Goal: Task Accomplishment & Management: Complete application form

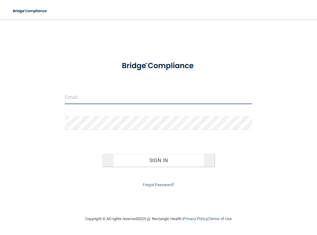
type input "[EMAIL_ADDRESS][DOMAIN_NAME]"
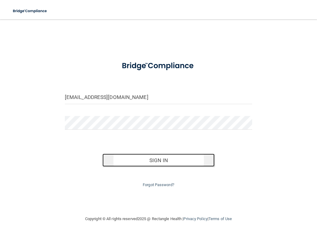
click at [163, 162] on button "Sign In" at bounding box center [159, 160] width 113 height 13
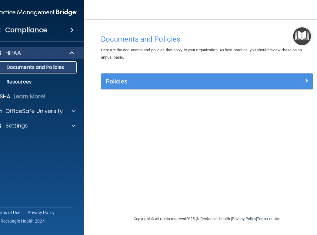
click at [49, 66] on p "Documents and Policies" at bounding box center [32, 67] width 83 height 6
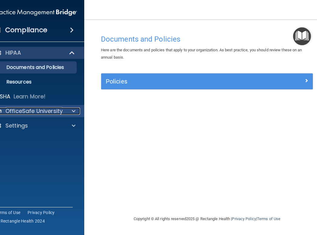
click at [75, 111] on span at bounding box center [74, 110] width 4 height 7
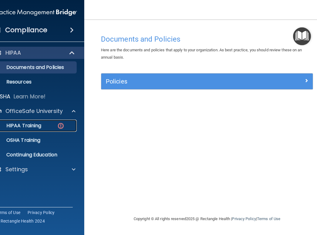
click at [32, 124] on p "HIPAA Training" at bounding box center [16, 126] width 50 height 6
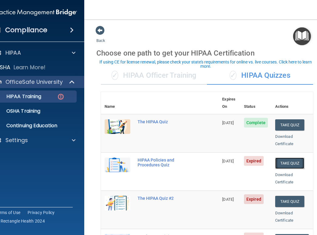
click at [287, 158] on button "Take Quiz" at bounding box center [290, 163] width 29 height 11
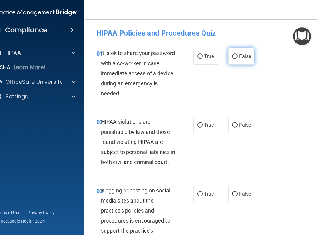
click at [235, 56] on input "False" at bounding box center [234, 56] width 5 height 5
radio input "true"
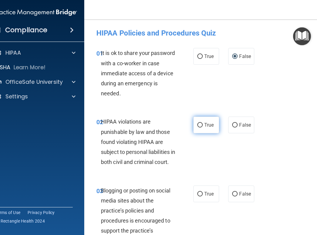
click at [198, 125] on input "True" at bounding box center [200, 125] width 5 height 5
radio input "true"
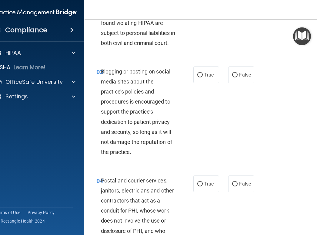
scroll to position [121, 0]
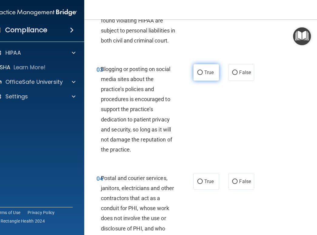
click at [199, 75] on input "True" at bounding box center [200, 72] width 5 height 5
radio input "true"
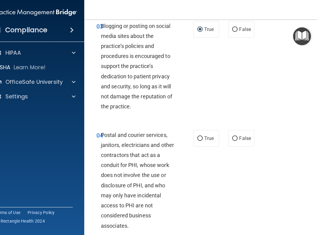
scroll to position [212, 0]
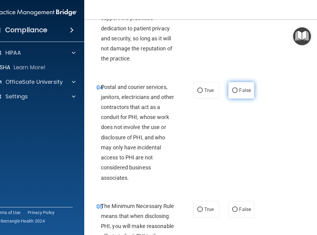
click at [232, 93] on input "False" at bounding box center [234, 90] width 5 height 5
radio input "true"
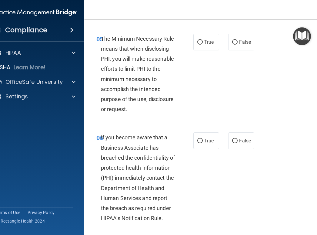
scroll to position [395, 0]
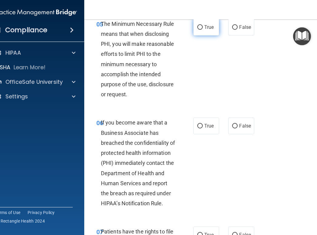
click at [198, 30] on input "True" at bounding box center [200, 27] width 5 height 5
radio input "true"
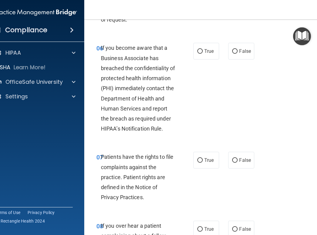
scroll to position [455, 0]
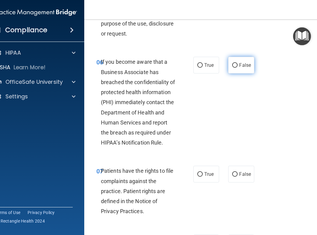
click at [233, 68] on input "False" at bounding box center [234, 65] width 5 height 5
radio input "true"
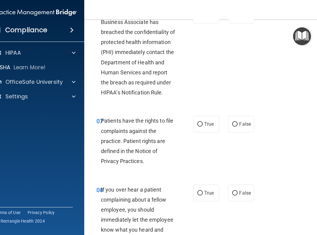
scroll to position [516, 0]
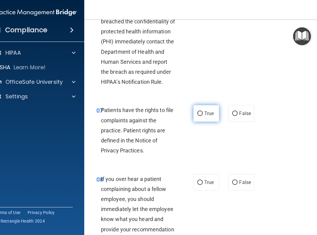
click at [198, 116] on input "True" at bounding box center [200, 113] width 5 height 5
radio input "true"
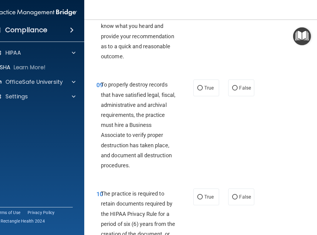
scroll to position [728, 0]
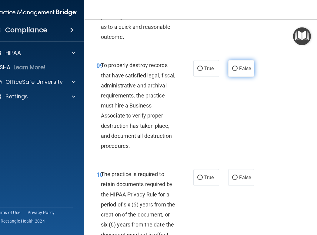
click at [233, 71] on input "False" at bounding box center [234, 68] width 5 height 5
radio input "true"
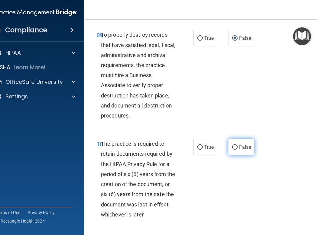
click at [234, 150] on input "False" at bounding box center [234, 147] width 5 height 5
radio input "true"
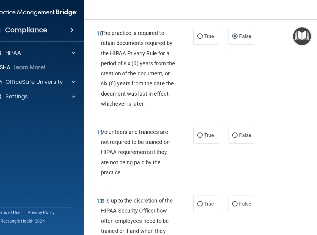
scroll to position [880, 0]
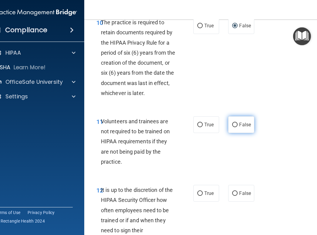
click at [232, 127] on input "False" at bounding box center [234, 125] width 5 height 5
radio input "true"
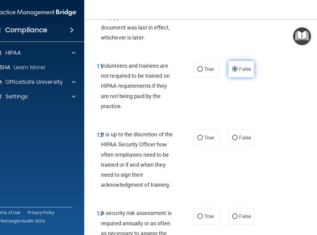
scroll to position [941, 0]
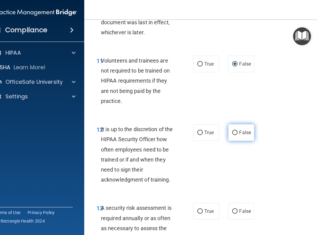
click at [233, 135] on input "False" at bounding box center [234, 133] width 5 height 5
radio input "true"
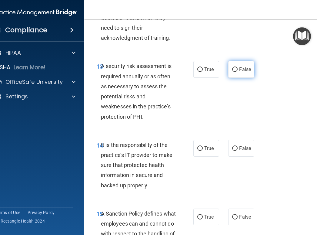
scroll to position [1062, 0]
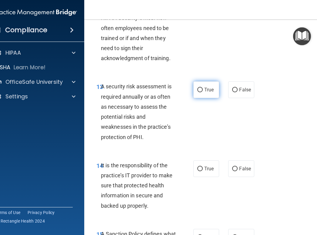
click at [198, 92] on input "True" at bounding box center [200, 90] width 5 height 5
radio input "true"
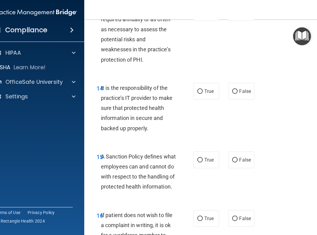
scroll to position [1153, 0]
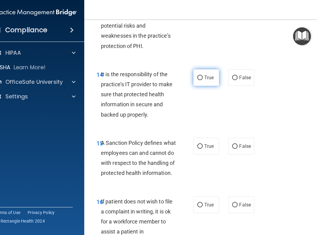
click at [199, 80] on input "True" at bounding box center [200, 78] width 5 height 5
radio input "true"
click at [198, 149] on input "True" at bounding box center [200, 146] width 5 height 5
radio input "true"
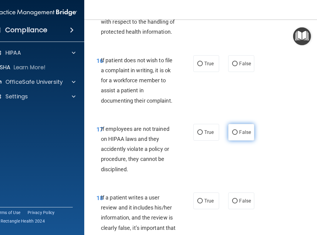
scroll to position [1305, 0]
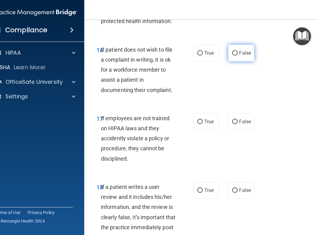
click at [232, 56] on input "False" at bounding box center [234, 53] width 5 height 5
radio input "true"
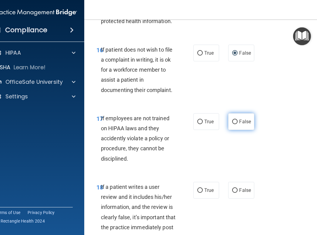
click at [232, 124] on input "False" at bounding box center [234, 122] width 5 height 5
radio input "true"
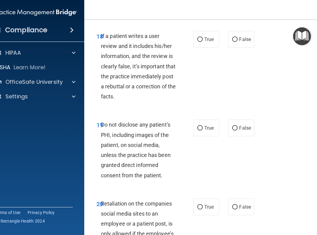
scroll to position [1457, 0]
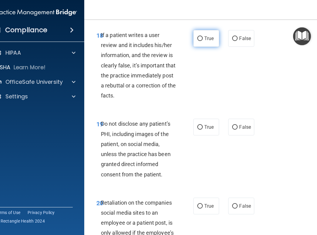
click at [199, 41] on input "True" at bounding box center [200, 38] width 5 height 5
radio input "true"
click at [198, 130] on input "True" at bounding box center [200, 127] width 5 height 5
radio input "true"
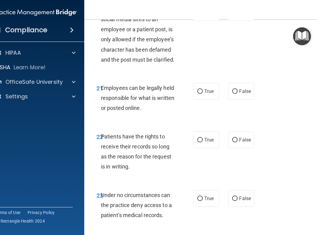
scroll to position [1609, 0]
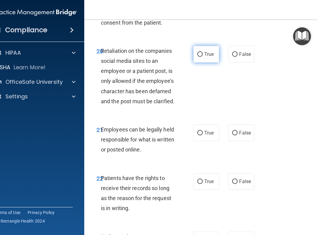
click at [198, 57] on input "True" at bounding box center [200, 54] width 5 height 5
radio input "true"
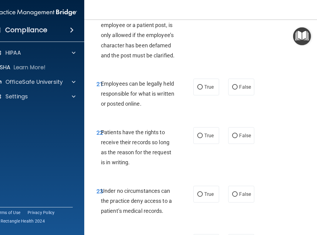
scroll to position [1669, 0]
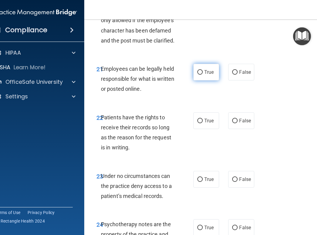
click at [198, 75] on input "True" at bounding box center [200, 72] width 5 height 5
radio input "true"
click at [198, 123] on input "True" at bounding box center [200, 121] width 5 height 5
radio input "true"
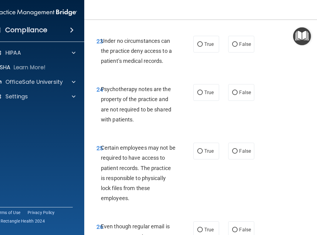
scroll to position [1791, 0]
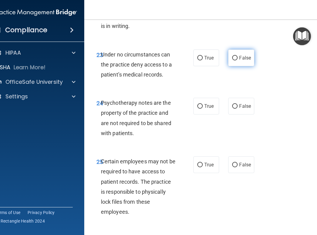
click at [233, 60] on input "False" at bounding box center [234, 58] width 5 height 5
radio input "true"
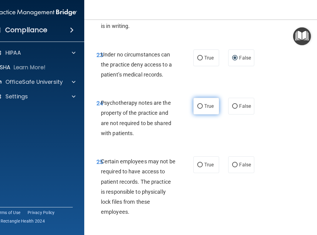
click at [198, 109] on input "True" at bounding box center [200, 106] width 5 height 5
radio input "true"
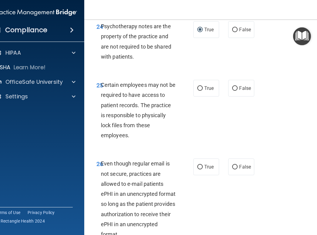
scroll to position [1882, 0]
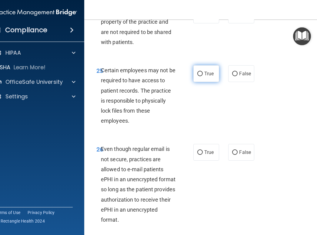
click at [199, 76] on input "True" at bounding box center [200, 74] width 5 height 5
radio input "true"
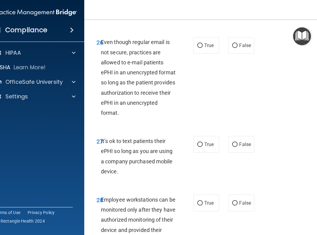
scroll to position [2003, 0]
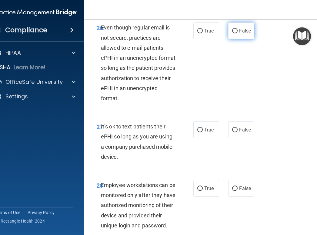
click at [232, 33] on input "False" at bounding box center [234, 31] width 5 height 5
radio input "true"
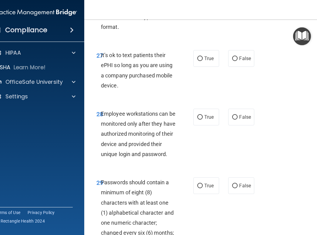
scroll to position [2064, 0]
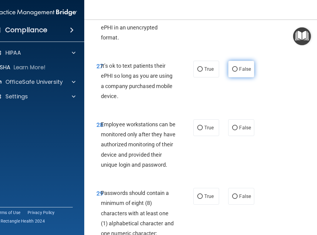
click at [232, 72] on input "False" at bounding box center [234, 69] width 5 height 5
radio input "true"
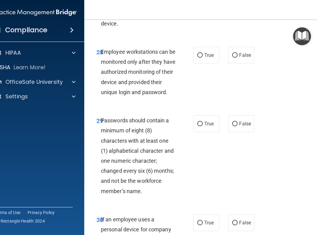
scroll to position [2155, 0]
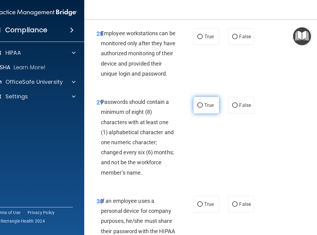
click at [199, 108] on input "True" at bounding box center [200, 105] width 5 height 5
radio input "true"
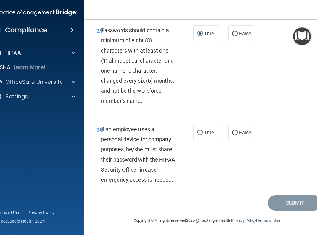
scroll to position [2247, 0]
click at [233, 132] on input "False" at bounding box center [234, 133] width 5 height 5
radio input "true"
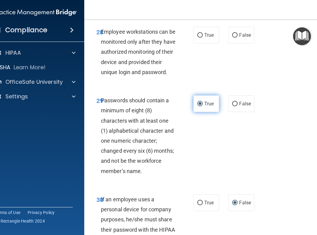
scroll to position [2155, 0]
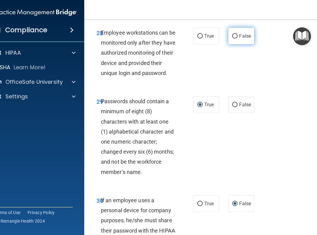
click at [233, 39] on input "False" at bounding box center [234, 36] width 5 height 5
radio input "true"
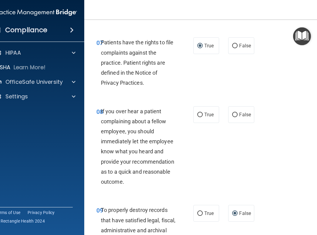
scroll to position [547, 0]
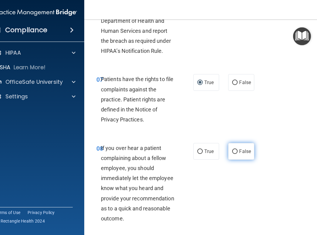
click at [233, 154] on input "False" at bounding box center [234, 151] width 5 height 5
radio input "true"
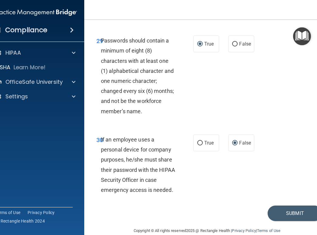
scroll to position [2247, 0]
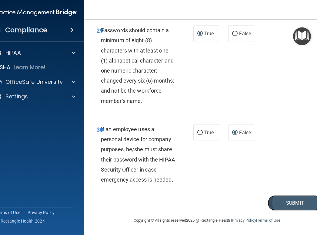
click at [312, 204] on button "Submit" at bounding box center [295, 202] width 55 height 15
click at [311, 201] on button "Submit" at bounding box center [295, 202] width 55 height 15
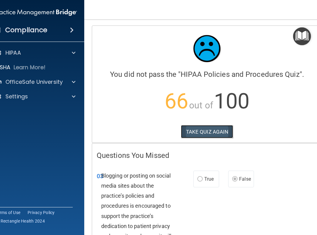
click at [202, 131] on button "TAKE QUIZ AGAIN" at bounding box center [207, 131] width 53 height 13
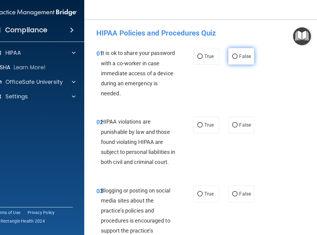
click at [232, 57] on input "False" at bounding box center [234, 56] width 5 height 5
radio input "true"
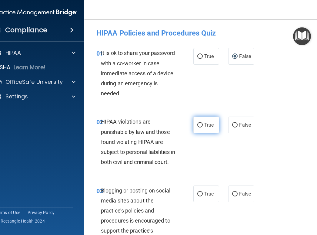
click at [199, 124] on input "True" at bounding box center [200, 125] width 5 height 5
radio input "true"
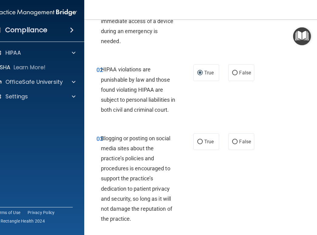
scroll to position [61, 0]
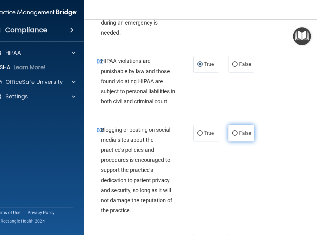
click at [234, 136] on input "False" at bounding box center [234, 133] width 5 height 5
radio input "true"
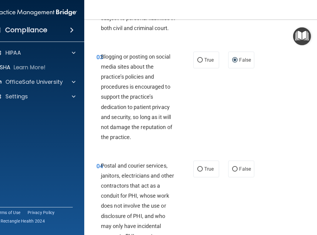
scroll to position [152, 0]
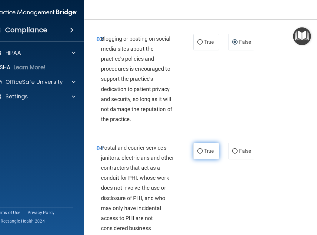
drag, startPoint x: 198, startPoint y: 161, endPoint x: 201, endPoint y: 158, distance: 4.6
click at [198, 154] on input "True" at bounding box center [200, 151] width 5 height 5
radio input "true"
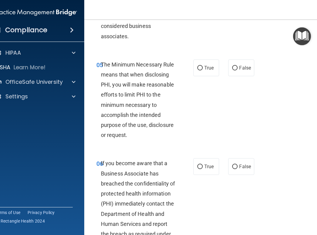
scroll to position [364, 0]
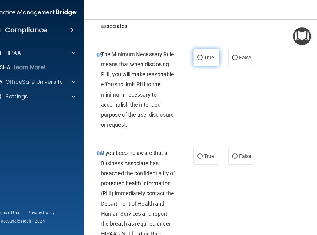
click at [198, 60] on input "True" at bounding box center [200, 58] width 5 height 5
radio input "true"
click at [232, 159] on input "False" at bounding box center [234, 156] width 5 height 5
radio input "true"
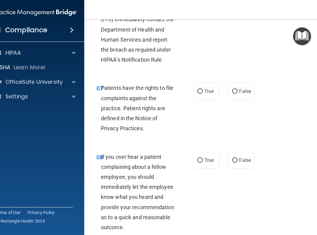
scroll to position [546, 0]
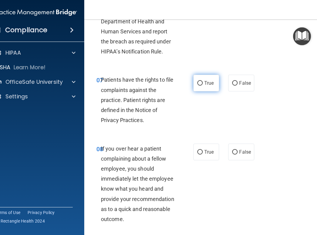
click at [199, 86] on input "True" at bounding box center [200, 83] width 5 height 5
radio input "true"
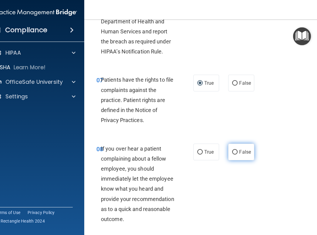
click at [233, 154] on input "False" at bounding box center [234, 152] width 5 height 5
radio input "true"
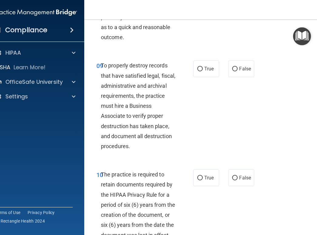
scroll to position [728, 0]
click at [236, 71] on input "False" at bounding box center [234, 68] width 5 height 5
radio input "true"
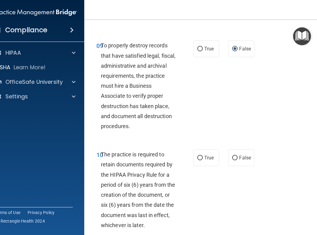
scroll to position [789, 0]
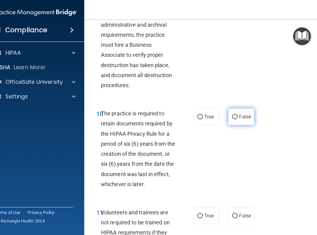
click at [233, 119] on input "False" at bounding box center [234, 117] width 5 height 5
radio input "true"
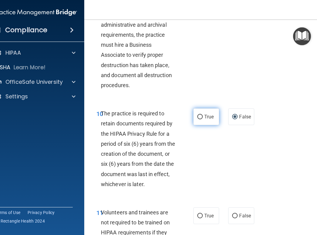
click at [198, 119] on input "True" at bounding box center [200, 117] width 5 height 5
radio input "true"
radio input "false"
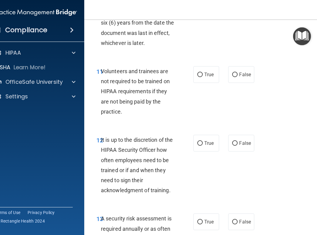
scroll to position [941, 0]
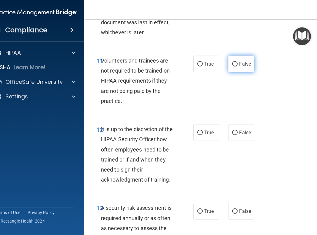
click at [232, 66] on input "False" at bounding box center [234, 64] width 5 height 5
radio input "true"
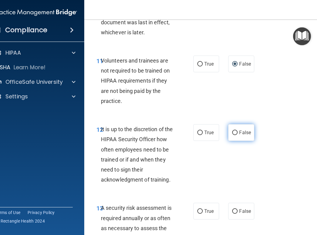
click at [232, 135] on input "False" at bounding box center [234, 133] width 5 height 5
radio input "true"
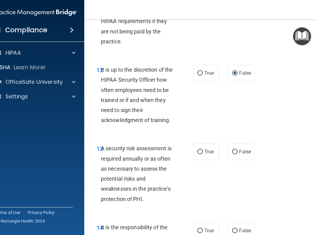
scroll to position [1002, 0]
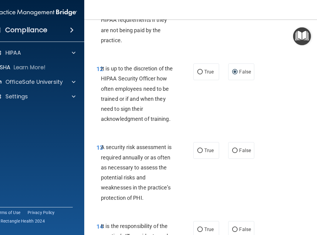
drag, startPoint x: 200, startPoint y: 160, endPoint x: 212, endPoint y: 147, distance: 18.0
click at [200, 153] on input "True" at bounding box center [200, 150] width 5 height 5
radio input "true"
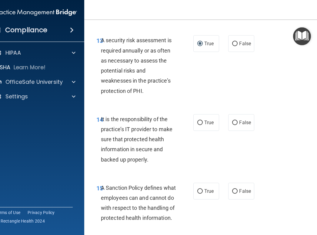
scroll to position [1123, 0]
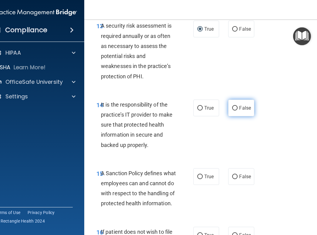
click at [234, 110] on input "False" at bounding box center [234, 108] width 5 height 5
radio input "true"
click at [234, 179] on input "False" at bounding box center [234, 177] width 5 height 5
radio input "true"
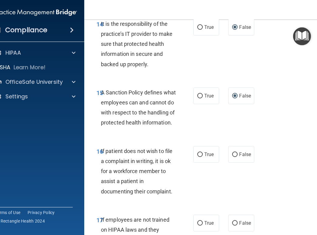
scroll to position [1214, 0]
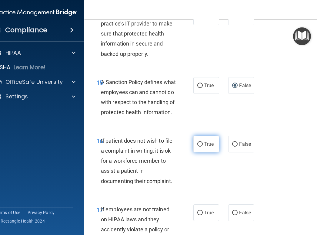
click at [198, 147] on input "True" at bounding box center [200, 144] width 5 height 5
radio input "true"
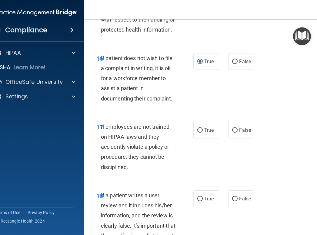
scroll to position [1305, 0]
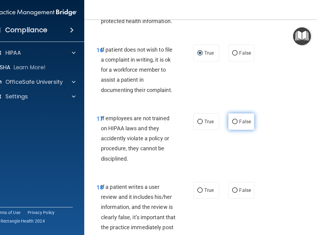
click at [234, 124] on input "False" at bounding box center [234, 122] width 5 height 5
radio input "true"
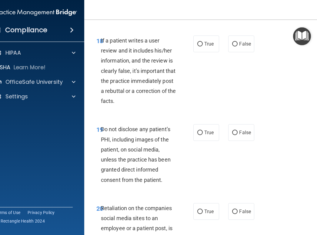
scroll to position [1457, 0]
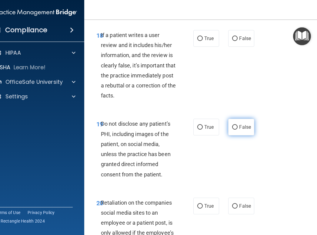
click at [232, 130] on input "False" at bounding box center [234, 127] width 5 height 5
radio input "true"
click at [233, 41] on input "False" at bounding box center [234, 38] width 5 height 5
radio input "true"
click at [198, 130] on input "True" at bounding box center [200, 127] width 5 height 5
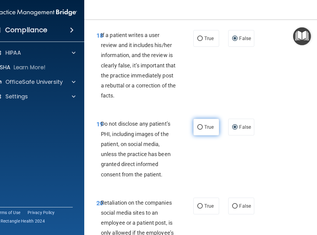
radio input "true"
radio input "false"
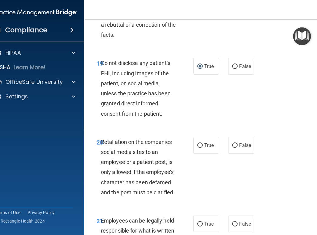
scroll to position [1548, 0]
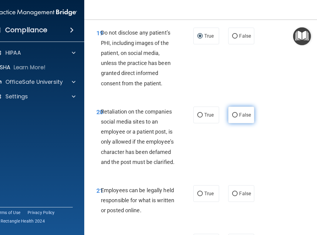
click at [234, 117] on input "False" at bounding box center [234, 115] width 5 height 5
radio input "true"
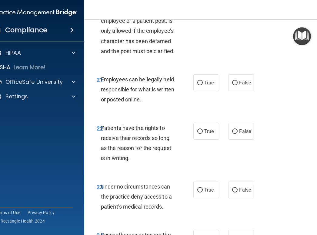
scroll to position [1669, 0]
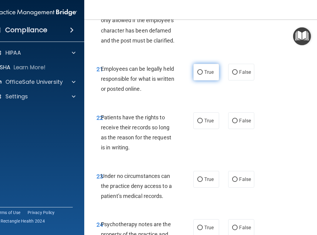
click at [198, 75] on input "True" at bounding box center [200, 72] width 5 height 5
radio input "true"
click at [232, 123] on input "False" at bounding box center [234, 121] width 5 height 5
radio input "true"
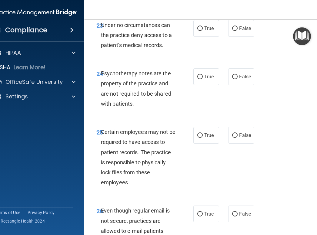
scroll to position [1821, 0]
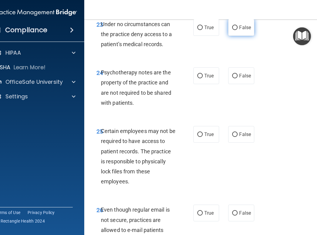
click at [233, 30] on input "False" at bounding box center [234, 27] width 5 height 5
radio input "true"
click at [198, 78] on input "True" at bounding box center [200, 76] width 5 height 5
radio input "true"
click at [235, 137] on input "False" at bounding box center [234, 134] width 5 height 5
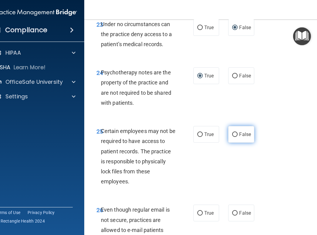
radio input "true"
click at [199, 137] on input "True" at bounding box center [200, 134] width 5 height 5
radio input "true"
radio input "false"
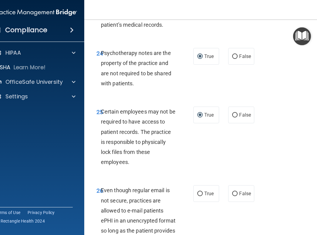
scroll to position [1851, 0]
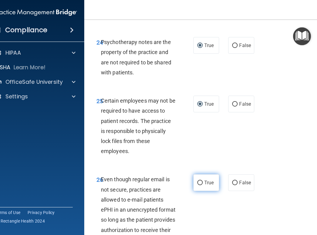
drag, startPoint x: 200, startPoint y: 202, endPoint x: 200, endPoint y: 198, distance: 4.0
click at [199, 185] on input "True" at bounding box center [200, 183] width 5 height 5
radio input "true"
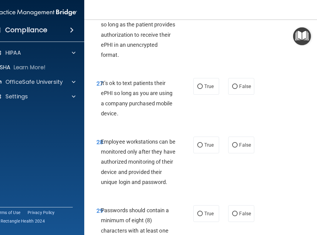
scroll to position [2064, 0]
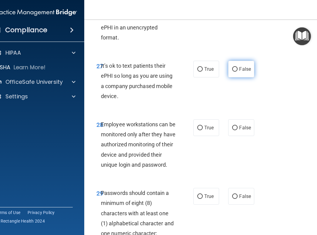
click at [232, 72] on input "False" at bounding box center [234, 69] width 5 height 5
radio input "true"
click at [235, 130] on input "False" at bounding box center [234, 128] width 5 height 5
radio input "true"
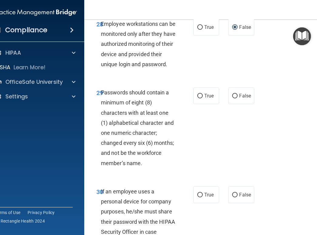
scroll to position [2185, 0]
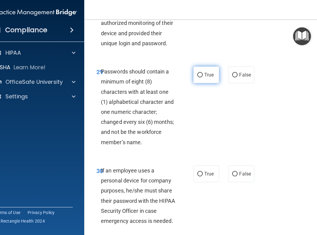
click at [198, 77] on input "True" at bounding box center [200, 75] width 5 height 5
radio input "true"
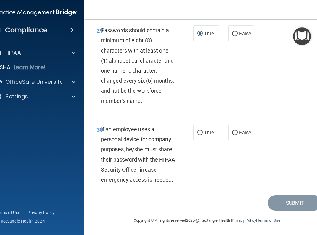
scroll to position [2247, 0]
click at [235, 134] on input "False" at bounding box center [234, 133] width 5 height 5
radio input "true"
click at [313, 203] on button "Submit" at bounding box center [295, 202] width 55 height 15
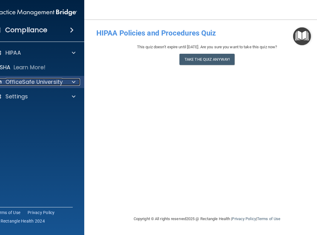
click at [27, 81] on p "OfficeSafe University" at bounding box center [33, 81] width 57 height 7
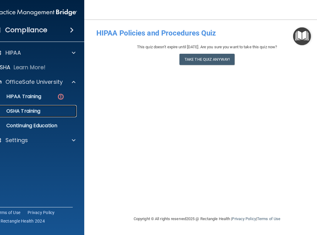
click at [28, 109] on p "OSHA Training" at bounding box center [15, 111] width 49 height 6
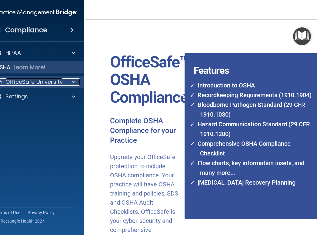
click at [38, 79] on p "OfficeSafe University" at bounding box center [33, 81] width 57 height 7
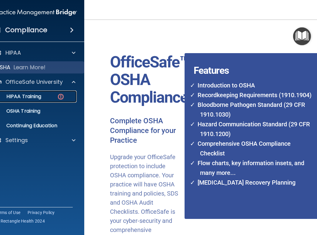
click at [33, 95] on p "HIPAA Training" at bounding box center [16, 96] width 50 height 6
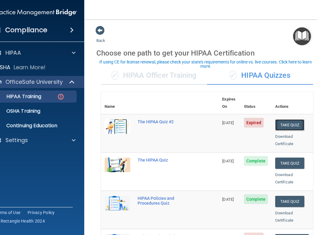
click at [292, 119] on button "Take Quiz" at bounding box center [290, 124] width 29 height 11
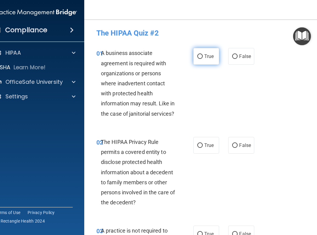
click at [199, 57] on input "True" at bounding box center [200, 56] width 5 height 5
radio input "true"
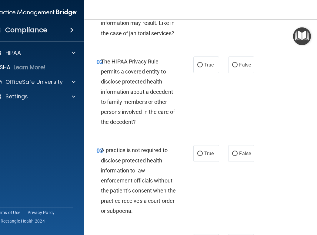
scroll to position [91, 0]
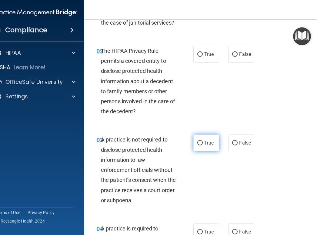
click at [198, 145] on input "True" at bounding box center [200, 143] width 5 height 5
radio input "true"
click at [234, 53] on input "False" at bounding box center [234, 54] width 5 height 5
radio input "true"
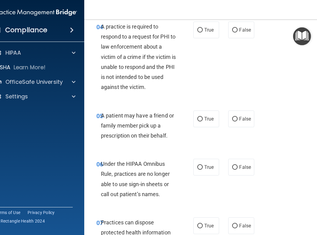
scroll to position [304, 0]
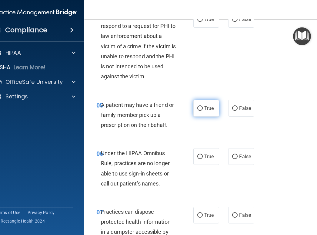
click at [198, 109] on input "True" at bounding box center [200, 108] width 5 height 5
radio input "true"
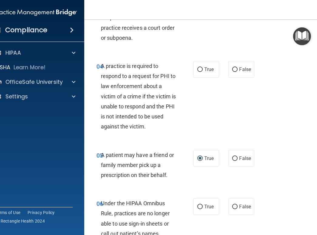
scroll to position [243, 0]
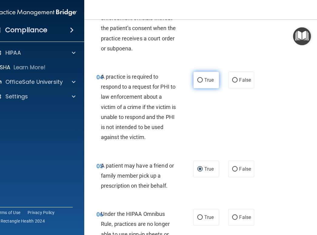
click at [199, 80] on input "True" at bounding box center [200, 80] width 5 height 5
radio input "true"
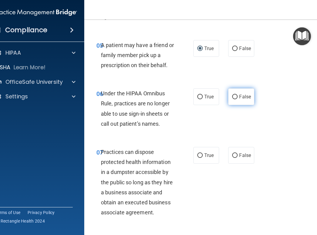
scroll to position [364, 0]
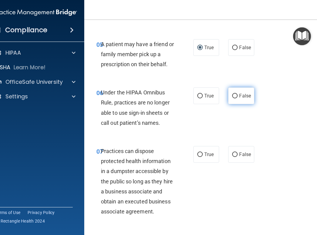
click at [233, 95] on input "False" at bounding box center [234, 96] width 5 height 5
radio input "true"
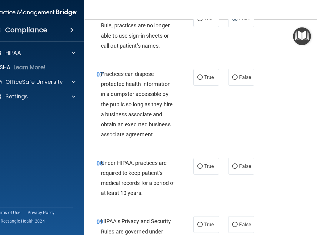
scroll to position [455, 0]
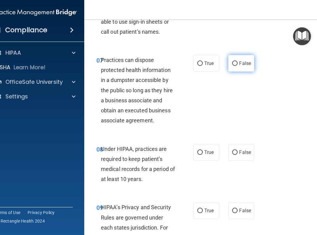
click at [234, 63] on input "False" at bounding box center [234, 63] width 5 height 5
radio input "true"
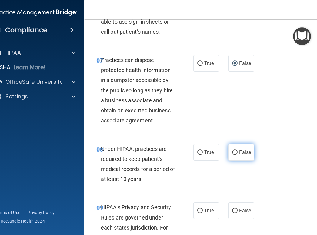
click at [235, 152] on input "False" at bounding box center [234, 152] width 5 height 5
radio input "true"
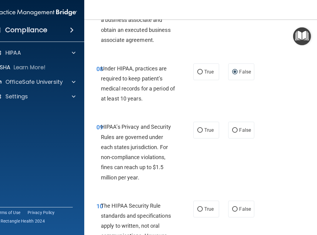
scroll to position [546, 0]
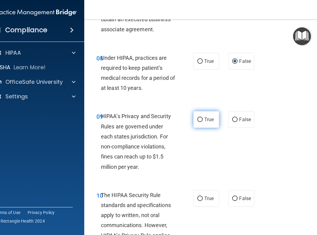
click at [200, 118] on input "True" at bounding box center [200, 119] width 5 height 5
radio input "true"
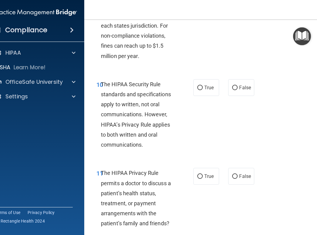
scroll to position [668, 0]
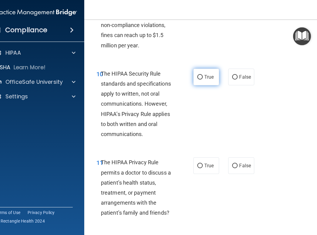
click at [200, 76] on input "True" at bounding box center [200, 77] width 5 height 5
radio input "true"
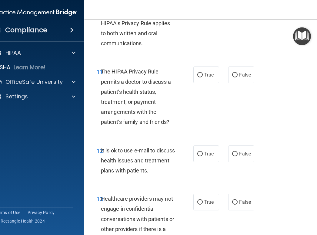
scroll to position [759, 0]
click at [199, 152] on input "True" at bounding box center [200, 153] width 5 height 5
radio input "true"
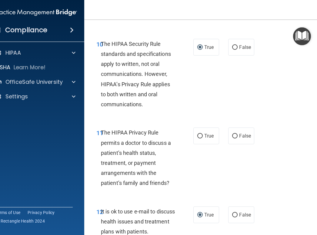
scroll to position [698, 0]
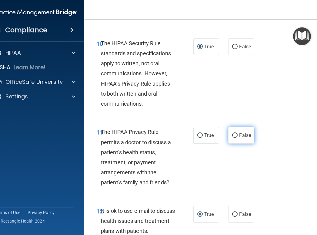
click at [234, 135] on input "False" at bounding box center [234, 135] width 5 height 5
radio input "true"
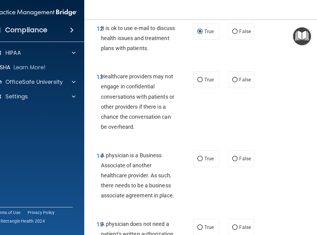
scroll to position [880, 0]
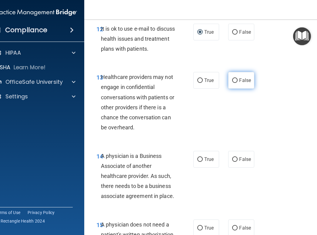
click at [232, 80] on input "False" at bounding box center [234, 80] width 5 height 5
radio input "true"
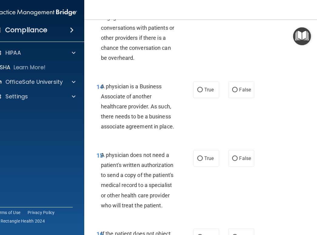
scroll to position [941, 0]
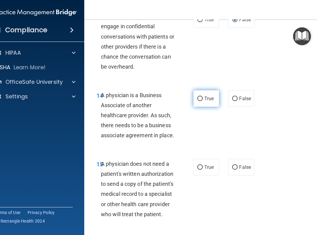
click at [199, 99] on input "True" at bounding box center [200, 99] width 5 height 5
radio input "true"
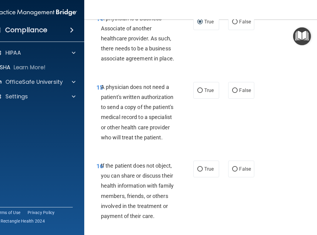
scroll to position [1032, 0]
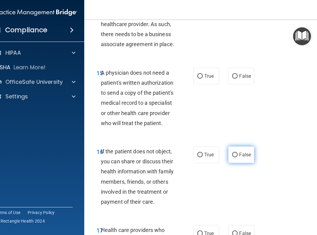
click at [232, 155] on input "False" at bounding box center [234, 155] width 5 height 5
radio input "true"
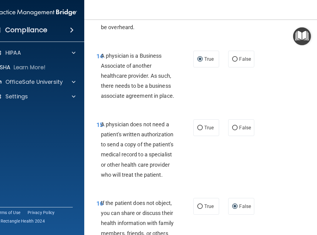
scroll to position [1002, 0]
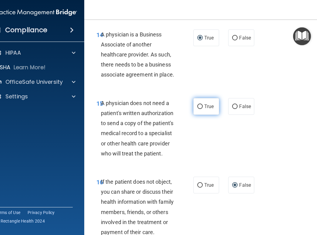
click at [200, 107] on input "True" at bounding box center [200, 106] width 5 height 5
radio input "true"
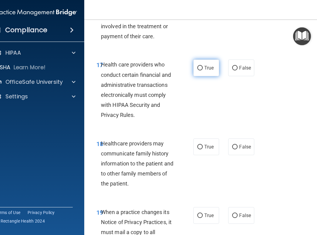
scroll to position [1184, 0]
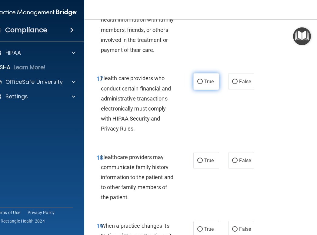
click at [198, 81] on input "True" at bounding box center [200, 82] width 5 height 5
radio input "true"
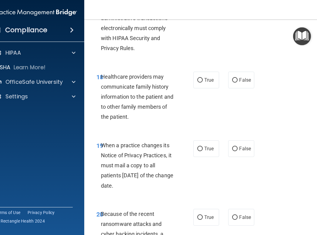
scroll to position [1275, 0]
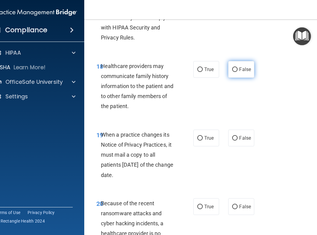
click at [233, 70] on input "False" at bounding box center [234, 69] width 5 height 5
radio input "true"
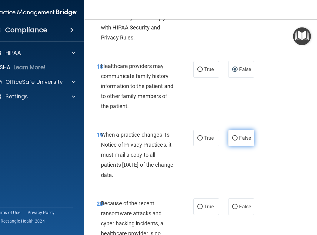
click at [235, 139] on input "False" at bounding box center [234, 138] width 5 height 5
radio input "true"
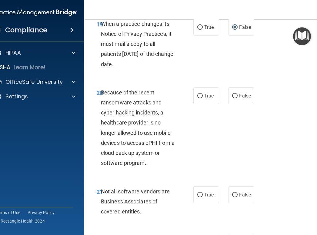
scroll to position [1396, 0]
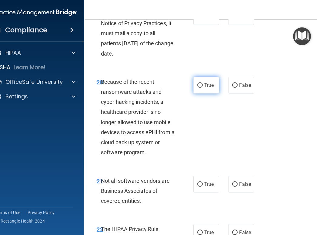
click at [198, 85] on input "True" at bounding box center [200, 85] width 5 height 5
radio input "true"
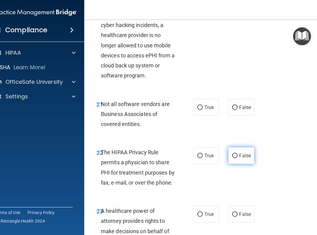
scroll to position [1487, 0]
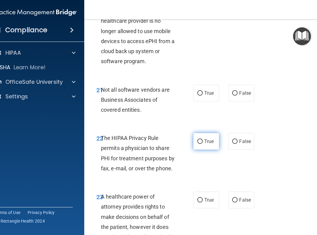
click at [198, 141] on input "True" at bounding box center [200, 141] width 5 height 5
radio input "true"
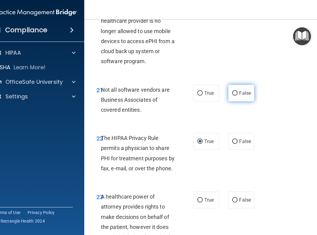
click at [234, 91] on input "False" at bounding box center [234, 93] width 5 height 5
radio input "true"
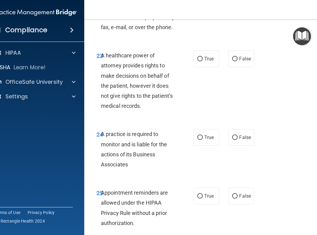
scroll to position [1639, 0]
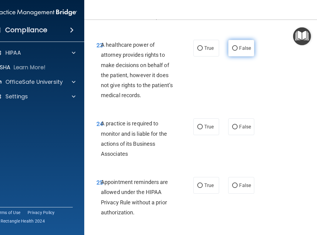
click at [233, 48] on input "False" at bounding box center [234, 48] width 5 height 5
radio input "true"
click at [198, 127] on input "True" at bounding box center [200, 127] width 5 height 5
radio input "true"
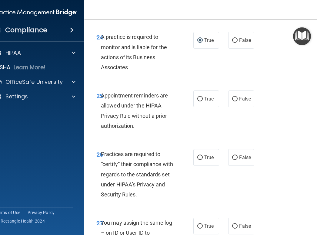
scroll to position [1730, 0]
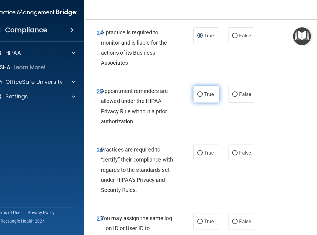
click at [198, 94] on input "True" at bounding box center [200, 94] width 5 height 5
radio input "true"
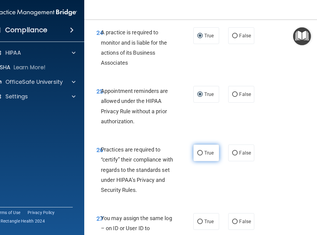
click at [198, 153] on input "True" at bounding box center [200, 153] width 5 height 5
radio input "true"
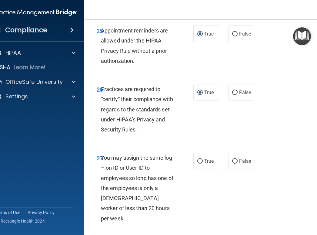
scroll to position [1791, 0]
click at [234, 160] on input "False" at bounding box center [234, 161] width 5 height 5
radio input "true"
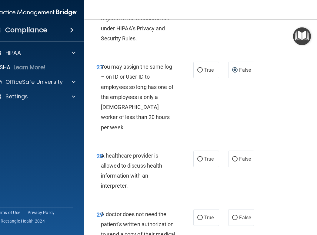
scroll to position [1882, 0]
click at [198, 157] on input "True" at bounding box center [200, 159] width 5 height 5
radio input "true"
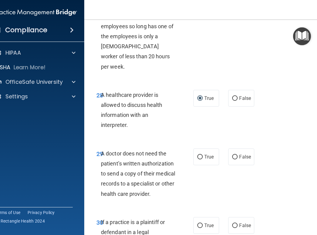
scroll to position [1942, 0]
click at [199, 154] on input "True" at bounding box center [200, 156] width 5 height 5
radio input "true"
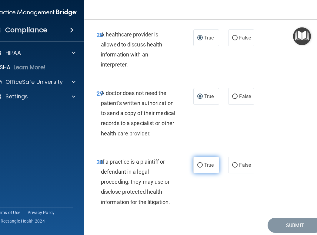
scroll to position [2003, 0]
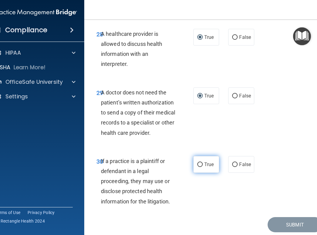
click at [199, 162] on input "True" at bounding box center [200, 164] width 5 height 5
radio input "true"
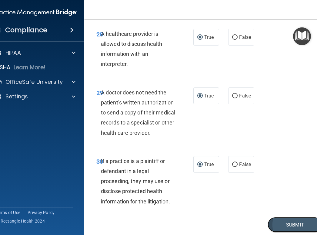
click at [303, 217] on button "Submit" at bounding box center [295, 224] width 55 height 15
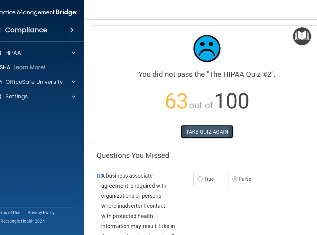
click at [202, 129] on button "TAKE QUIZ AGAIN" at bounding box center [207, 131] width 53 height 13
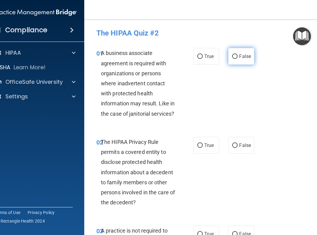
click at [233, 56] on input "False" at bounding box center [234, 56] width 5 height 5
radio input "true"
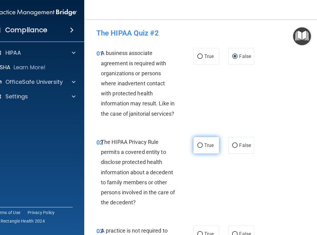
click at [198, 147] on input "True" at bounding box center [200, 145] width 5 height 5
radio input "true"
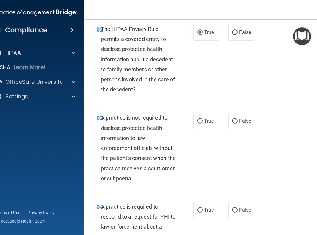
scroll to position [121, 0]
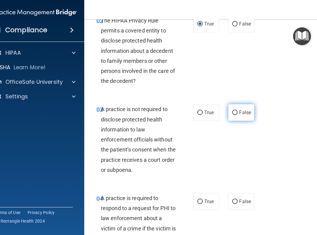
click at [233, 110] on input "False" at bounding box center [234, 112] width 5 height 5
radio input "true"
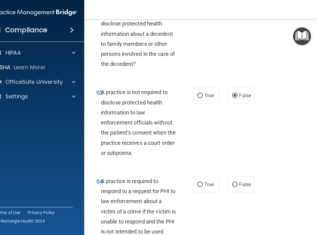
scroll to position [152, 0]
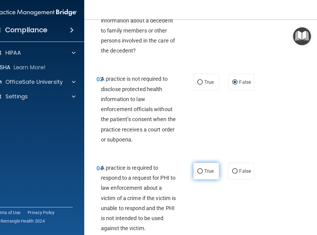
click at [198, 172] on input "True" at bounding box center [200, 171] width 5 height 5
radio input "true"
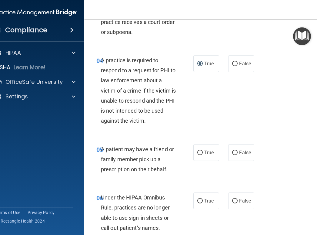
scroll to position [273, 0]
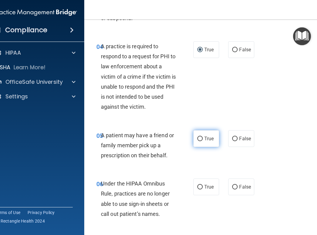
click at [198, 139] on input "True" at bounding box center [200, 139] width 5 height 5
radio input "true"
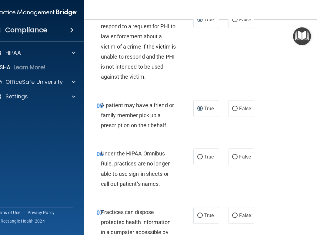
scroll to position [304, 0]
click at [232, 156] on input "False" at bounding box center [234, 156] width 5 height 5
radio input "true"
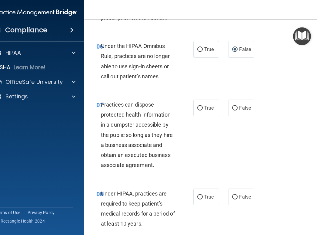
scroll to position [425, 0]
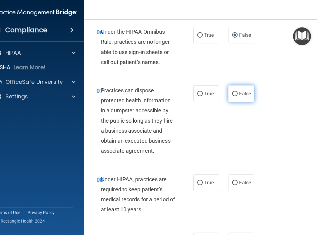
click at [234, 94] on input "False" at bounding box center [234, 94] width 5 height 5
radio input "true"
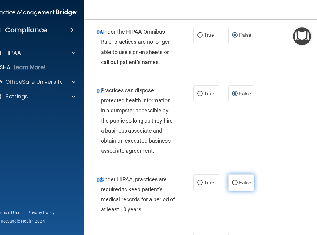
click at [234, 181] on input "False" at bounding box center [234, 183] width 5 height 5
radio input "true"
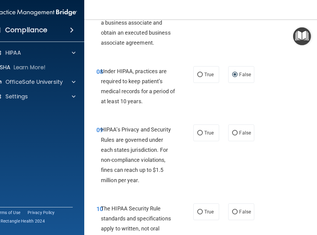
scroll to position [546, 0]
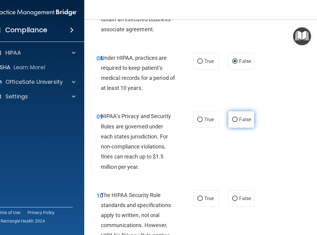
click at [232, 120] on input "False" at bounding box center [234, 119] width 5 height 5
radio input "true"
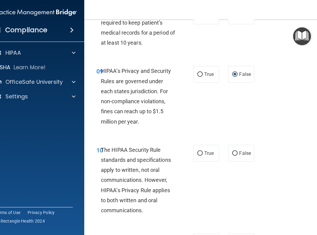
scroll to position [607, 0]
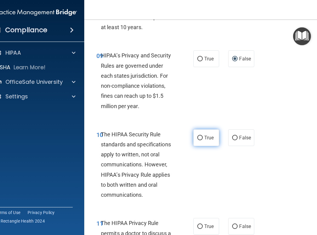
click at [199, 137] on input "True" at bounding box center [200, 138] width 5 height 5
radio input "true"
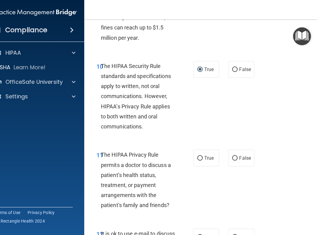
scroll to position [698, 0]
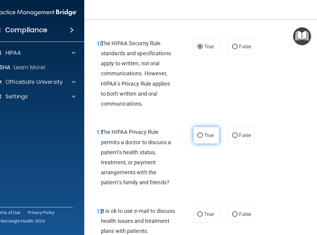
drag, startPoint x: 200, startPoint y: 134, endPoint x: 205, endPoint y: 134, distance: 5.8
click at [200, 134] on input "True" at bounding box center [200, 135] width 5 height 5
radio input "true"
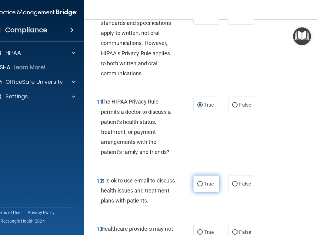
drag, startPoint x: 199, startPoint y: 184, endPoint x: 203, endPoint y: 181, distance: 4.6
click at [199, 184] on input "True" at bounding box center [200, 184] width 5 height 5
radio input "true"
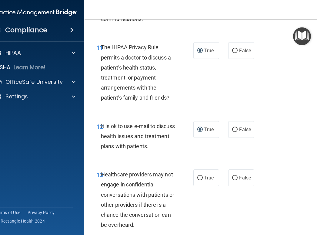
scroll to position [819, 0]
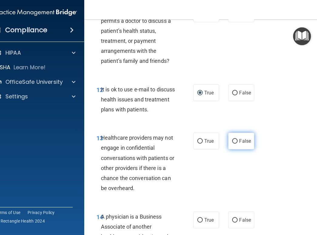
click at [232, 141] on input "False" at bounding box center [234, 141] width 5 height 5
radio input "true"
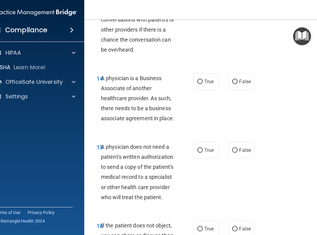
scroll to position [971, 0]
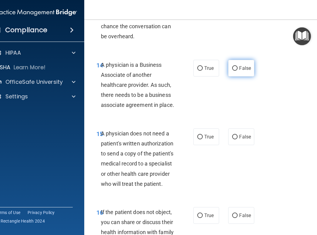
click at [233, 70] on input "False" at bounding box center [234, 68] width 5 height 5
radio input "true"
click at [198, 137] on input "True" at bounding box center [200, 137] width 5 height 5
radio input "true"
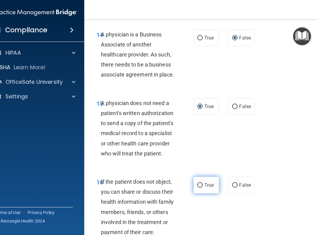
click at [198, 184] on input "True" at bounding box center [200, 185] width 5 height 5
radio input "true"
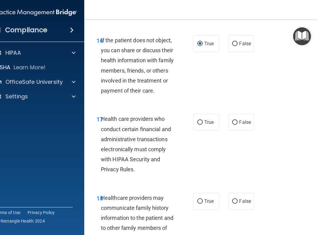
scroll to position [1153, 0]
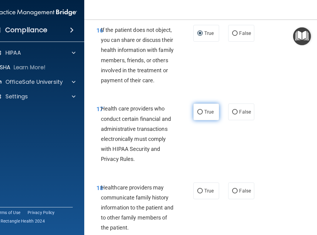
click at [198, 111] on input "True" at bounding box center [200, 112] width 5 height 5
radio input "true"
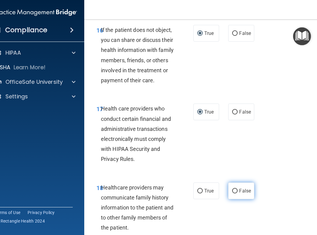
click at [235, 190] on input "False" at bounding box center [234, 191] width 5 height 5
radio input "true"
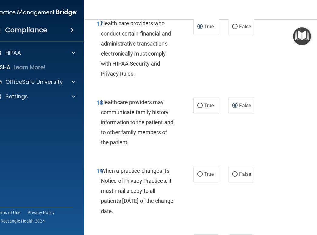
scroll to position [1275, 0]
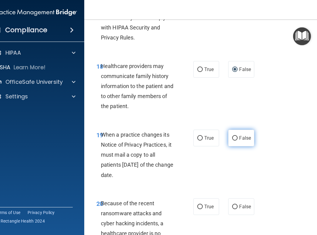
click at [233, 136] on input "False" at bounding box center [234, 138] width 5 height 5
radio input "true"
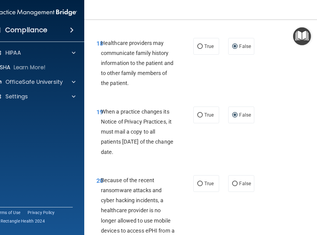
scroll to position [1366, 0]
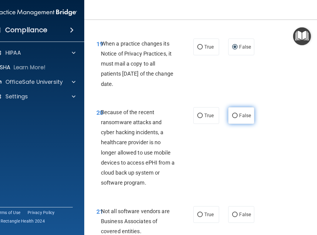
click at [233, 115] on input "False" at bounding box center [234, 116] width 5 height 5
radio input "true"
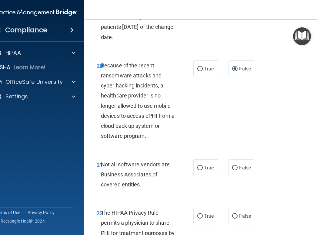
scroll to position [1426, 0]
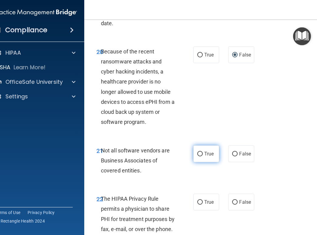
click at [199, 153] on input "True" at bounding box center [200, 154] width 5 height 5
radio input "true"
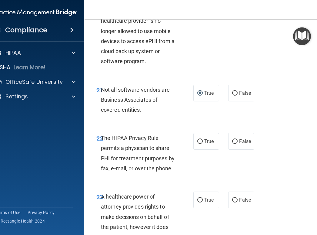
scroll to position [1518, 0]
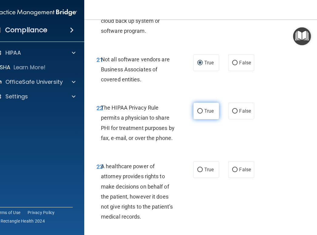
click at [200, 111] on input "True" at bounding box center [200, 111] width 5 height 5
radio input "true"
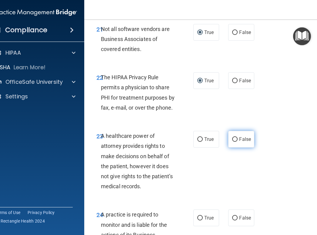
click at [235, 139] on input "False" at bounding box center [234, 139] width 5 height 5
radio input "true"
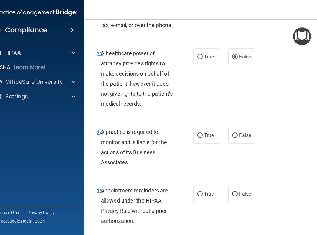
scroll to position [1639, 0]
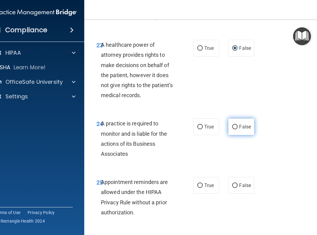
click at [233, 127] on input "False" at bounding box center [234, 127] width 5 height 5
radio input "true"
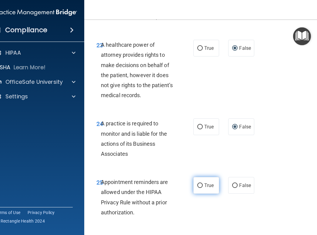
click at [199, 186] on input "True" at bounding box center [200, 185] width 5 height 5
radio input "true"
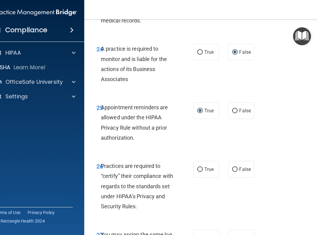
scroll to position [1760, 0]
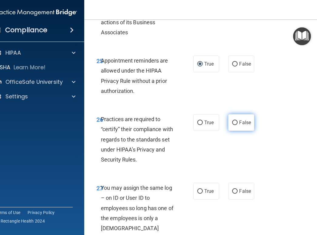
click at [235, 123] on input "False" at bounding box center [234, 122] width 5 height 5
radio input "true"
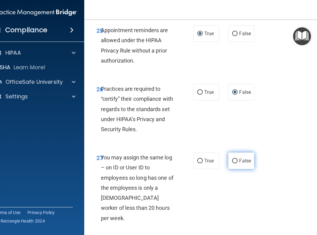
click at [233, 161] on input "False" at bounding box center [234, 161] width 5 height 5
radio input "true"
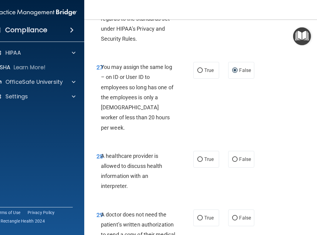
scroll to position [1882, 0]
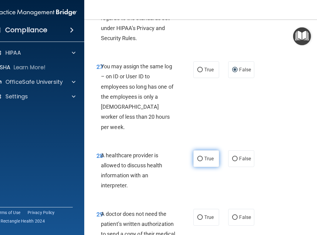
click at [199, 157] on input "True" at bounding box center [200, 159] width 5 height 5
radio input "true"
click at [198, 215] on input "True" at bounding box center [200, 217] width 5 height 5
radio input "true"
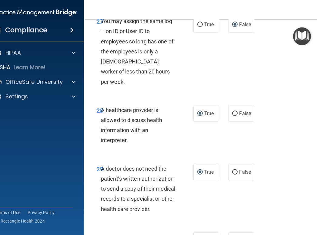
scroll to position [1973, 0]
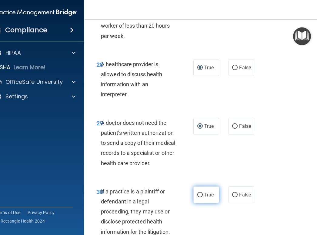
click at [198, 193] on input "True" at bounding box center [200, 195] width 5 height 5
radio input "true"
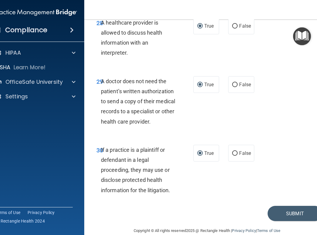
scroll to position [2015, 0]
click at [312, 205] on button "Submit" at bounding box center [295, 212] width 55 height 15
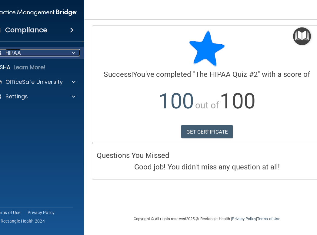
click at [15, 54] on p "HIPAA" at bounding box center [12, 52] width 15 height 7
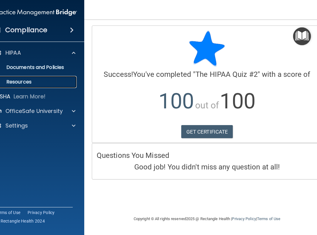
click at [19, 81] on p "Resources" at bounding box center [32, 82] width 83 height 6
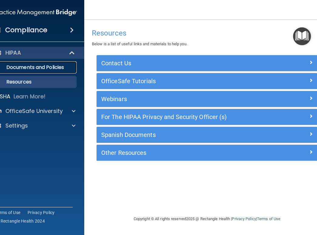
click at [17, 66] on p "Documents and Policies" at bounding box center [32, 67] width 83 height 6
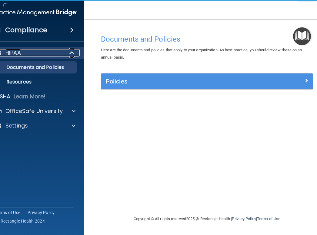
click at [20, 55] on p "HIPAA" at bounding box center [12, 52] width 15 height 7
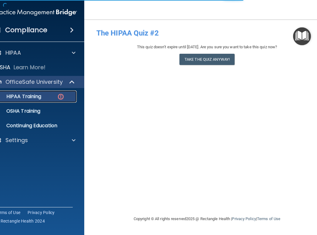
click at [36, 95] on p "HIPAA Training" at bounding box center [16, 96] width 50 height 6
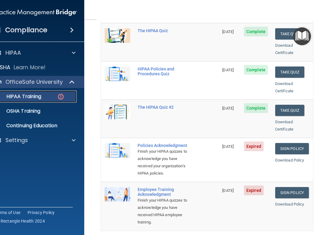
scroll to position [121, 0]
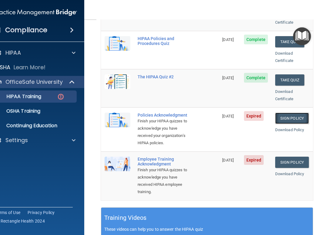
click at [290, 113] on link "Sign Policy" at bounding box center [293, 118] width 34 height 11
click at [290, 168] on link "Sign Policy" at bounding box center [293, 162] width 34 height 11
click at [287, 113] on link "Sign Policy" at bounding box center [293, 118] width 34 height 11
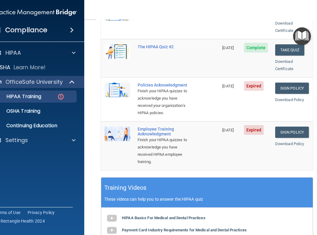
scroll to position [152, 0]
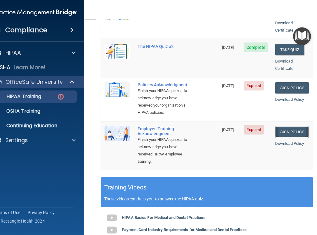
click at [290, 136] on link "Sign Policy" at bounding box center [293, 131] width 34 height 11
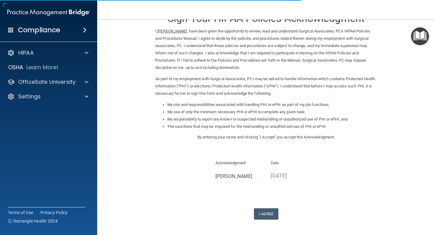
scroll to position [30, 0]
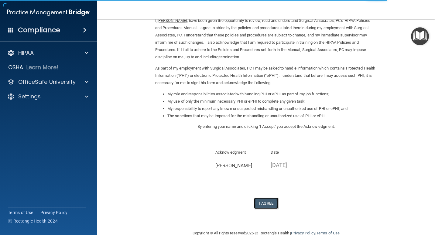
click at [264, 203] on button "I Agree" at bounding box center [266, 203] width 24 height 11
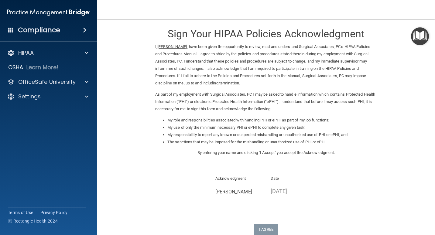
scroll to position [0, 0]
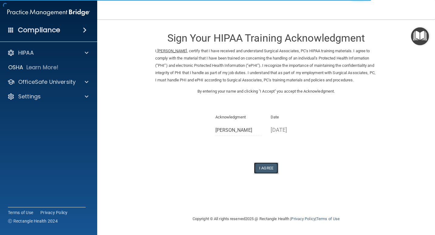
click at [266, 174] on button "I Agree" at bounding box center [266, 167] width 24 height 11
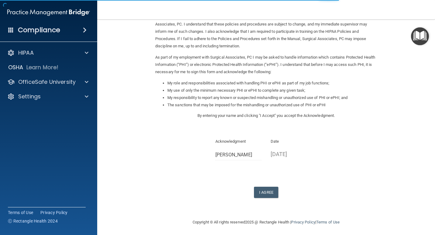
scroll to position [43, 0]
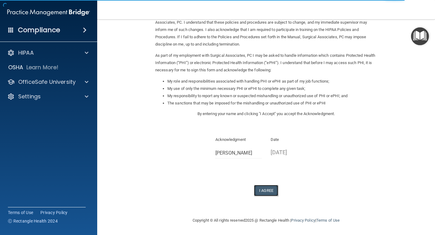
click at [266, 191] on button "I Agree" at bounding box center [266, 190] width 24 height 11
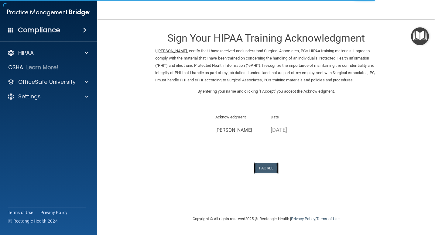
click at [265, 174] on button "I Agree" at bounding box center [266, 167] width 24 height 11
